Goal: Information Seeking & Learning: Learn about a topic

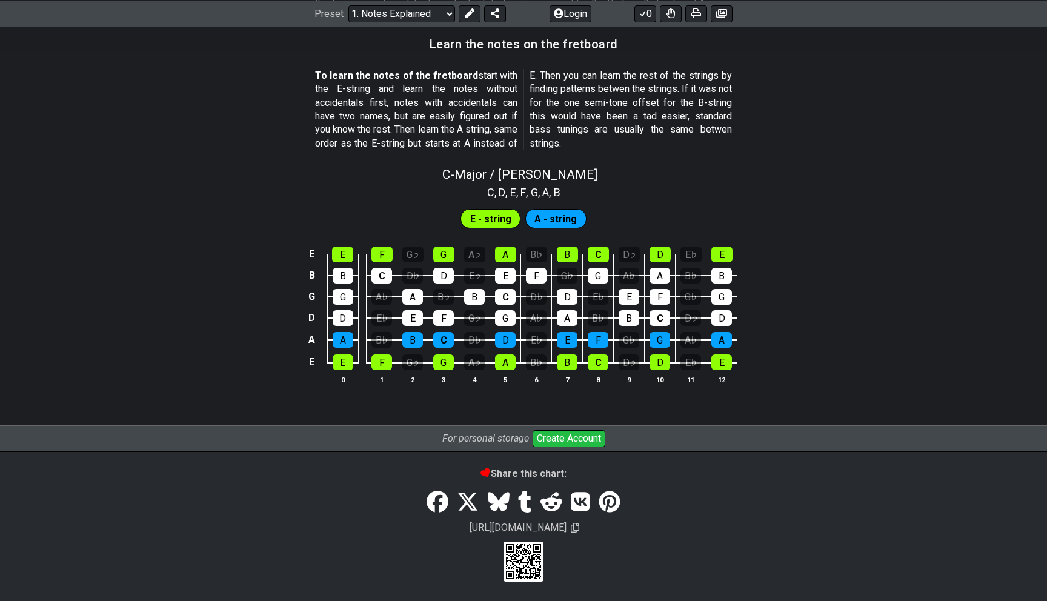
scroll to position [1079, 0]
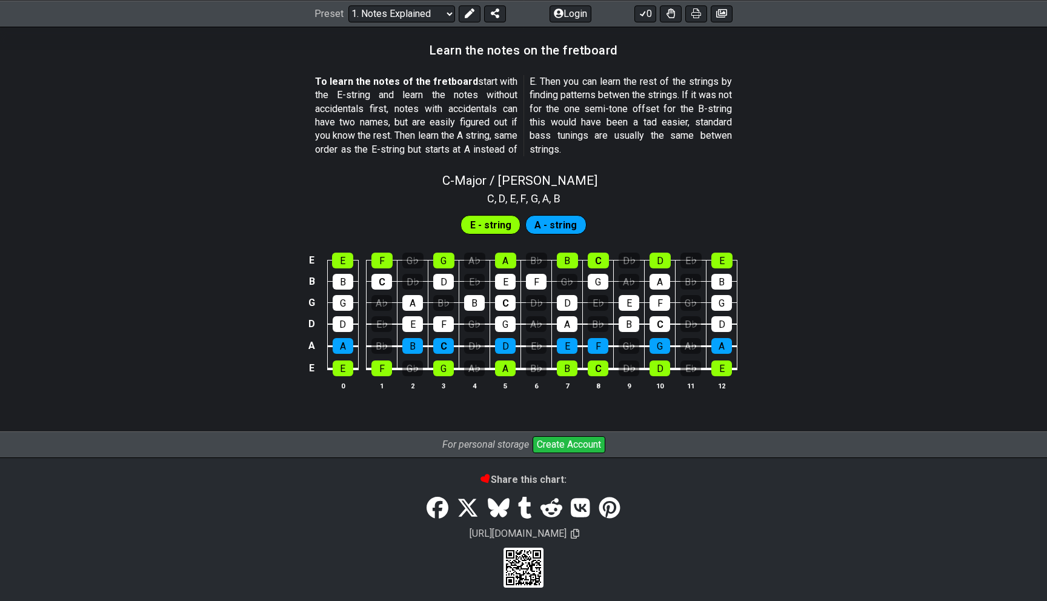
click at [560, 231] on span "A - string" at bounding box center [555, 225] width 42 height 18
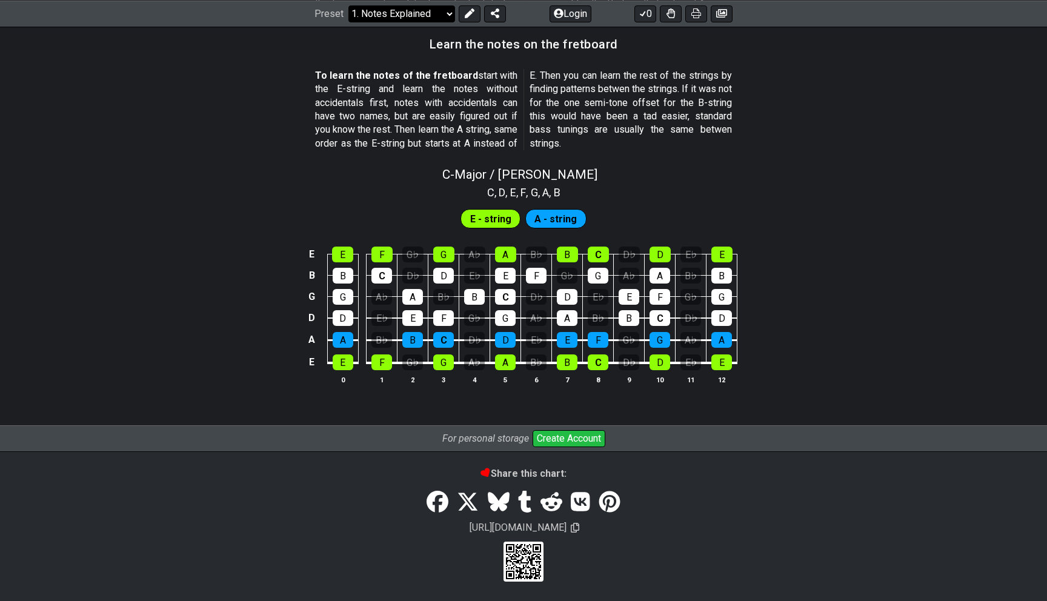
click at [418, 12] on select "Welcome to #fretflip! Initial Preset Custom Preset Minor Pentatonic Major Penta…" at bounding box center [401, 13] width 107 height 17
click at [348, 22] on select "Welcome to #fretflip! Initial Preset Custom Preset Minor Pentatonic Major Penta…" at bounding box center [401, 13] width 107 height 17
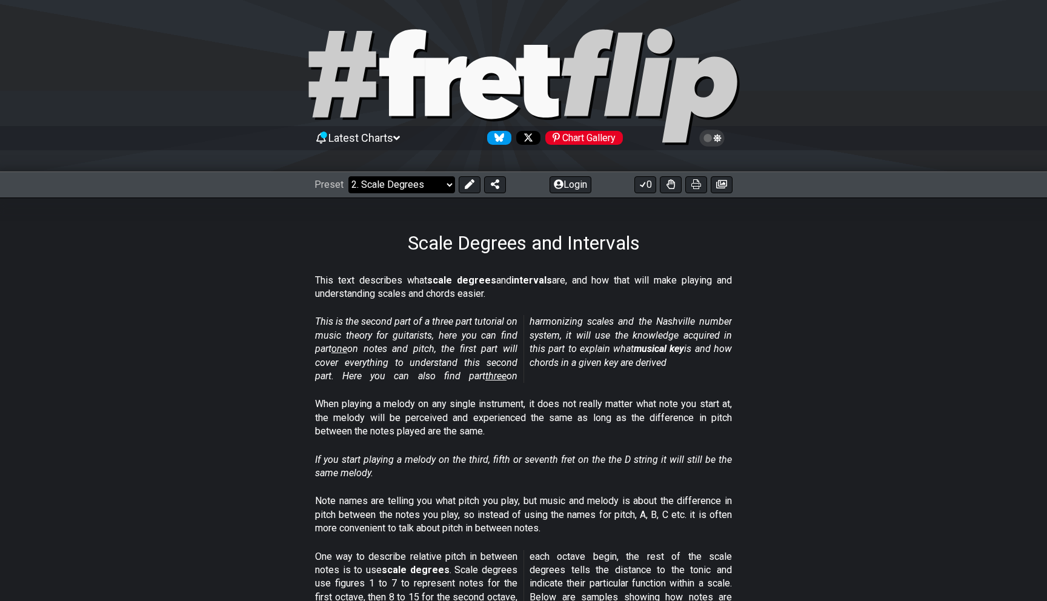
click at [404, 181] on select "Welcome to #fretflip! Initial Preset Custom Preset Minor Pentatonic Major Penta…" at bounding box center [401, 184] width 107 height 17
click at [348, 176] on select "Welcome to #fretflip! Initial Preset Custom Preset Minor Pentatonic Major Penta…" at bounding box center [401, 184] width 107 height 17
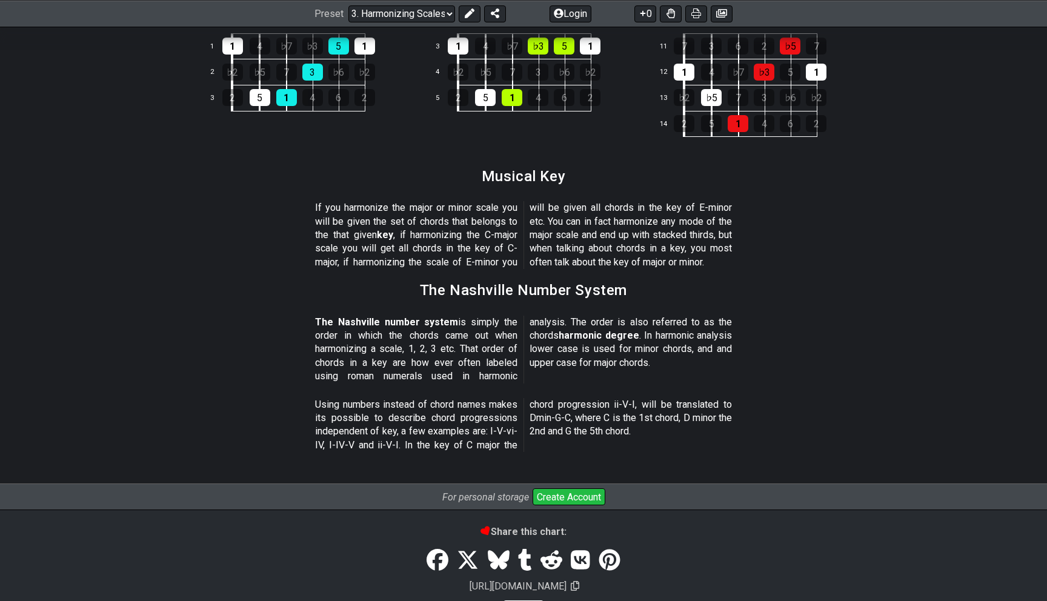
scroll to position [1363, 0]
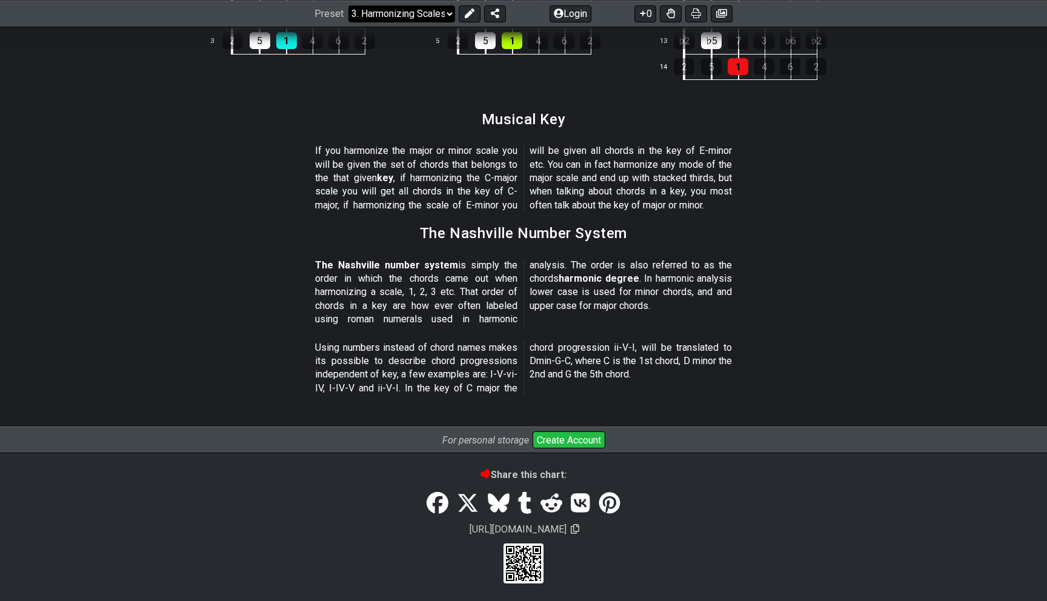
click at [436, 16] on select "Welcome to #fretflip! Initial Preset Custom Preset Minor Pentatonic Major Penta…" at bounding box center [401, 13] width 107 height 17
click at [348, 22] on select "Welcome to #fretflip! Initial Preset Custom Preset Minor Pentatonic Major Penta…" at bounding box center [401, 13] width 107 height 17
select select "/the-caged-system"
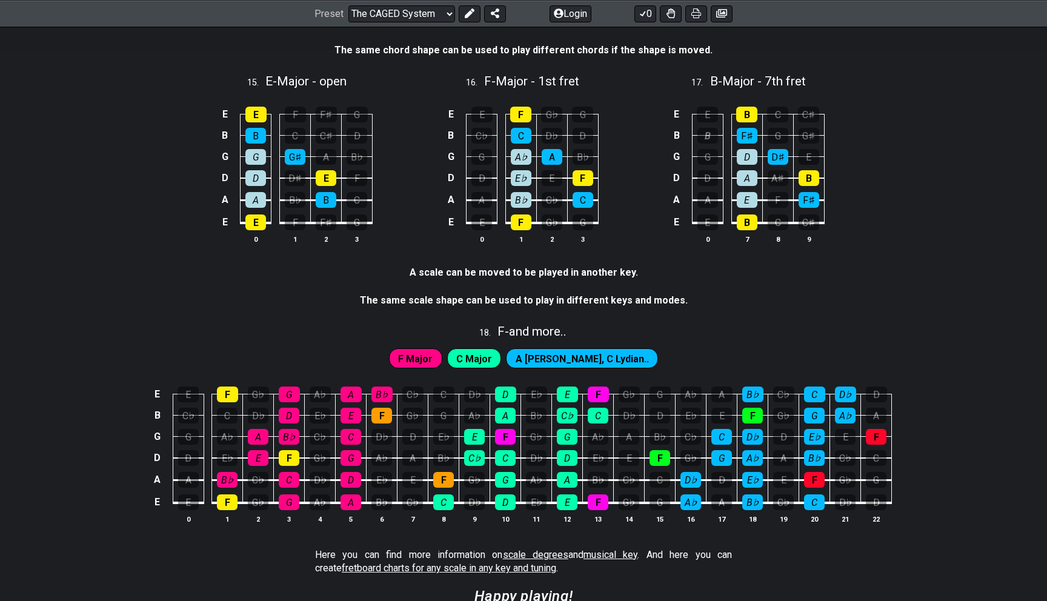
scroll to position [3243, 0]
